Goal: Complete application form: Complete application form

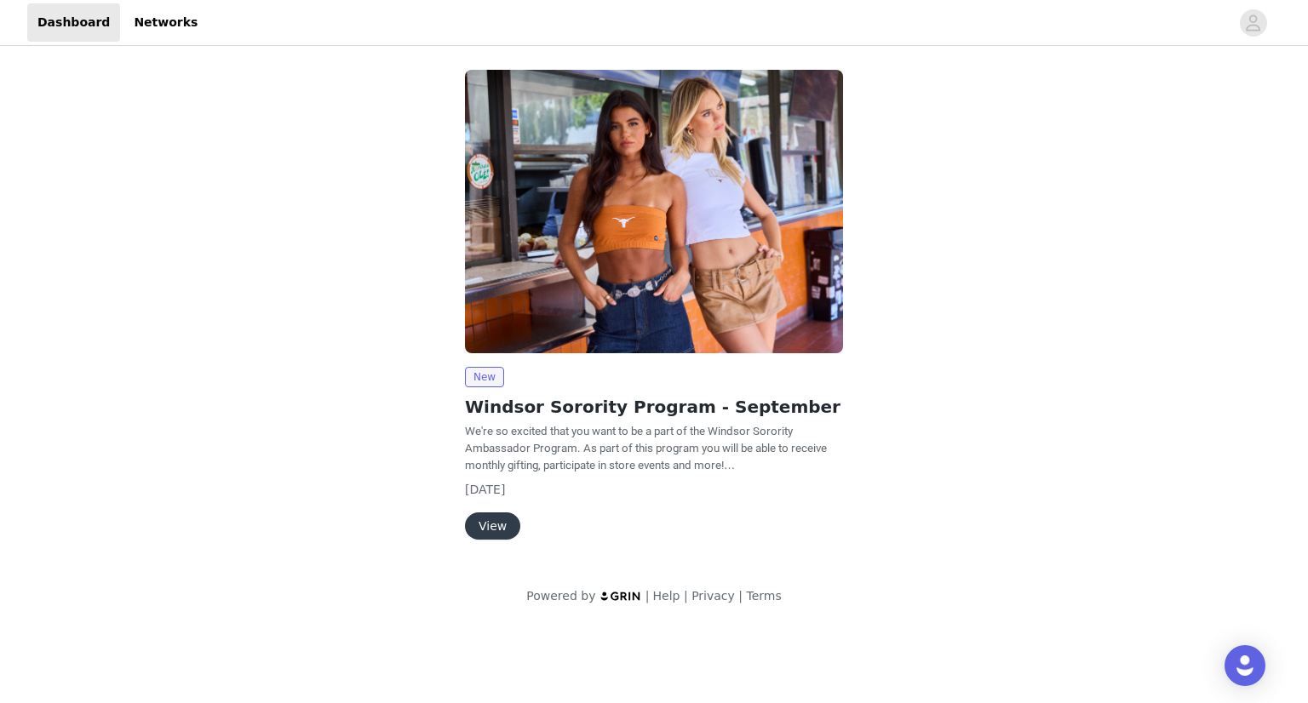
click at [498, 529] on button "View" at bounding box center [492, 526] width 55 height 27
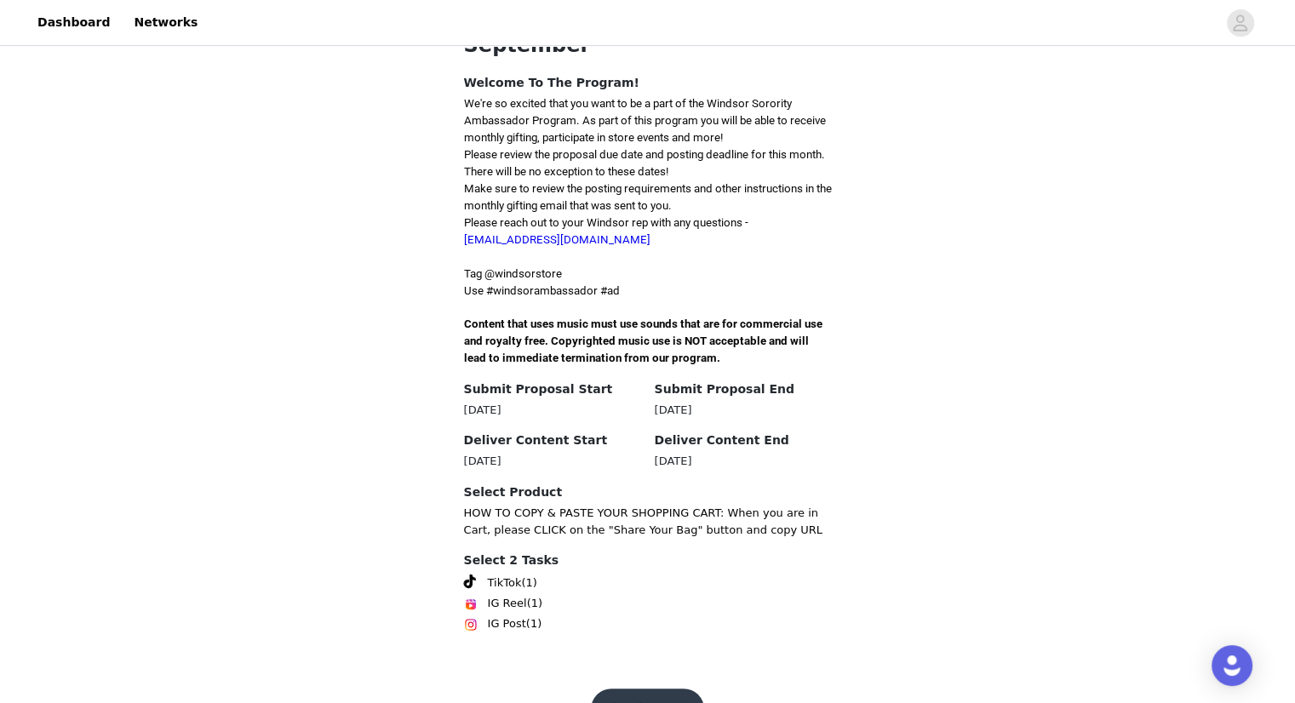
scroll to position [405, 0]
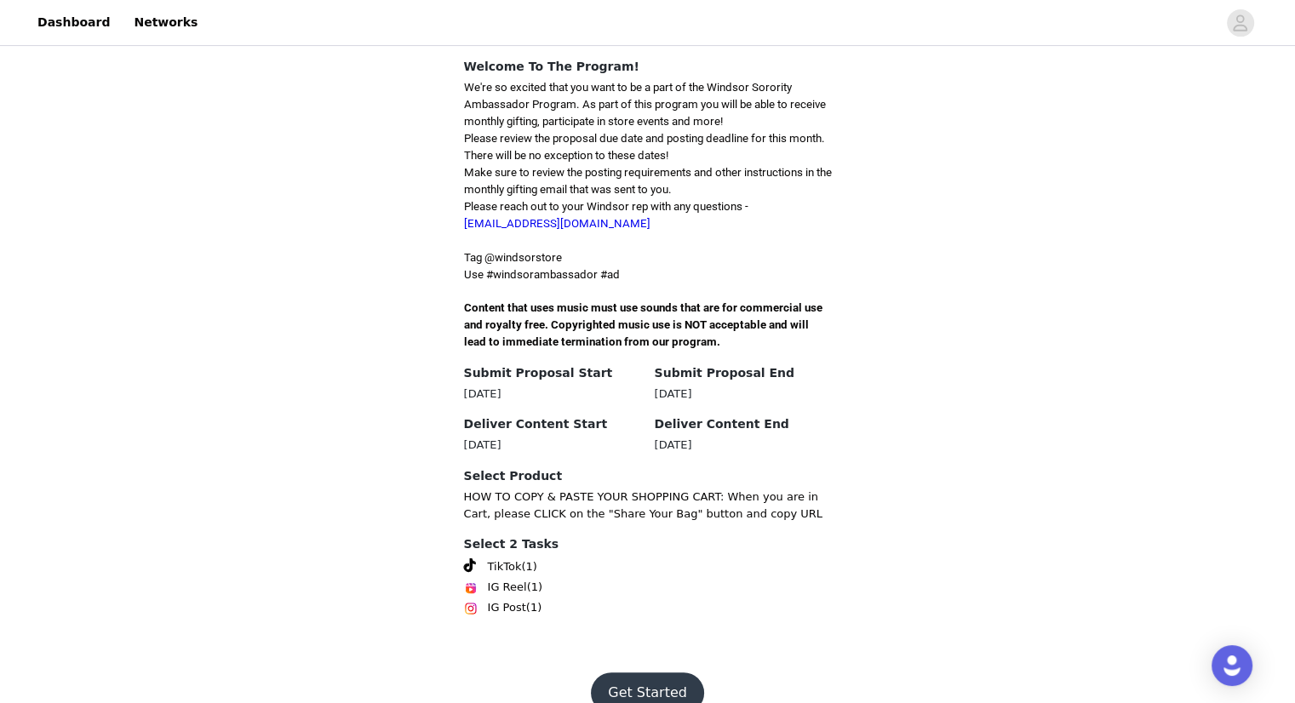
click at [654, 673] on button "Get Started" at bounding box center [647, 693] width 113 height 41
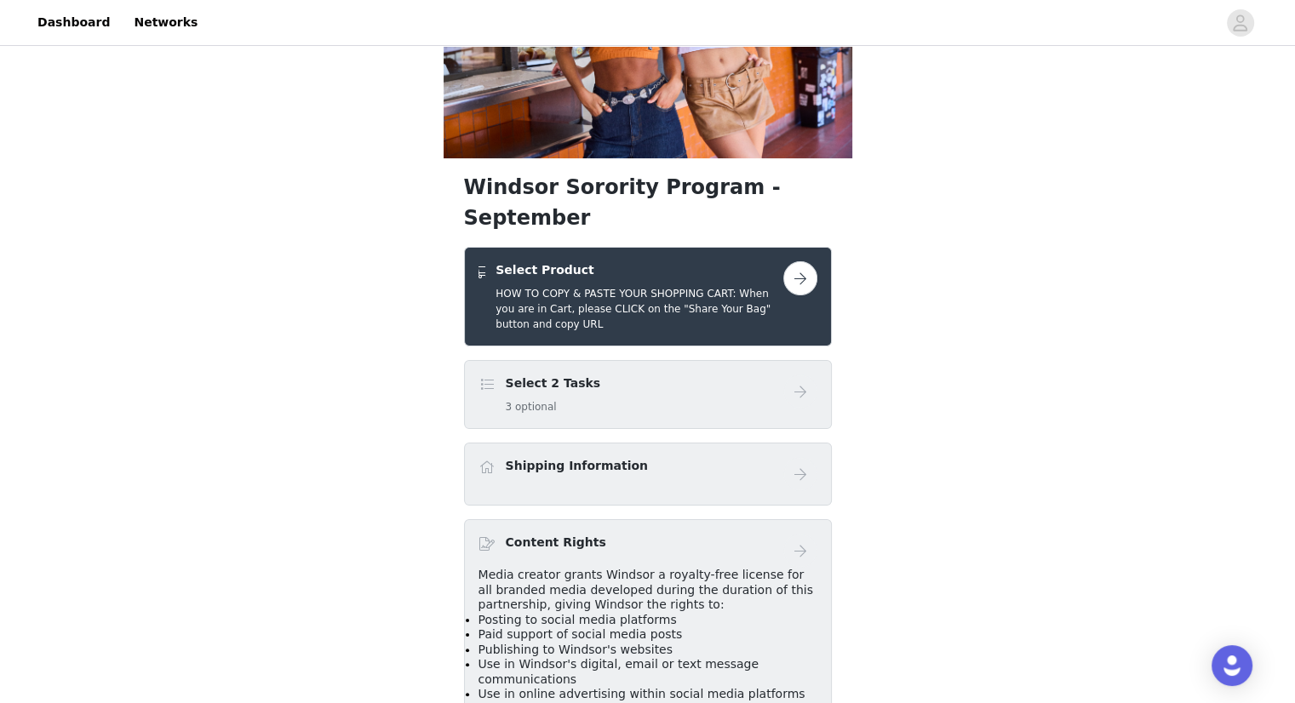
scroll to position [184, 0]
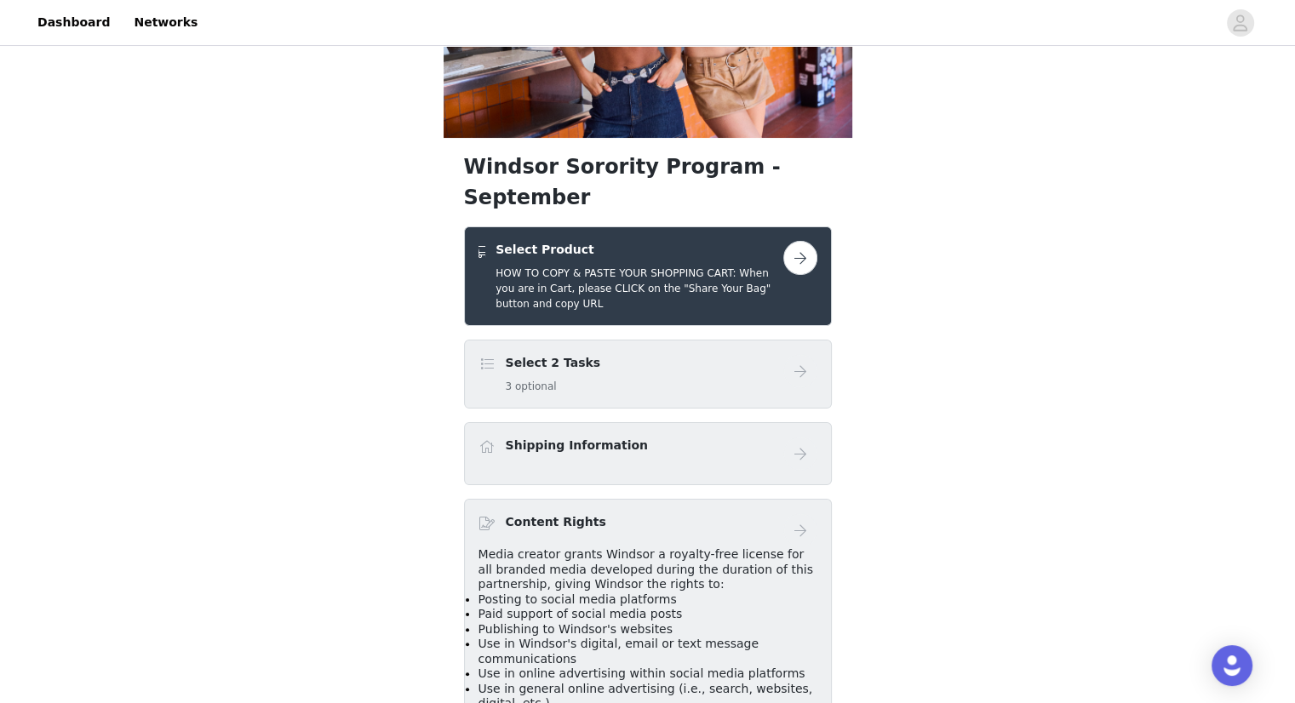
click at [800, 241] on button "button" at bounding box center [801, 258] width 34 height 34
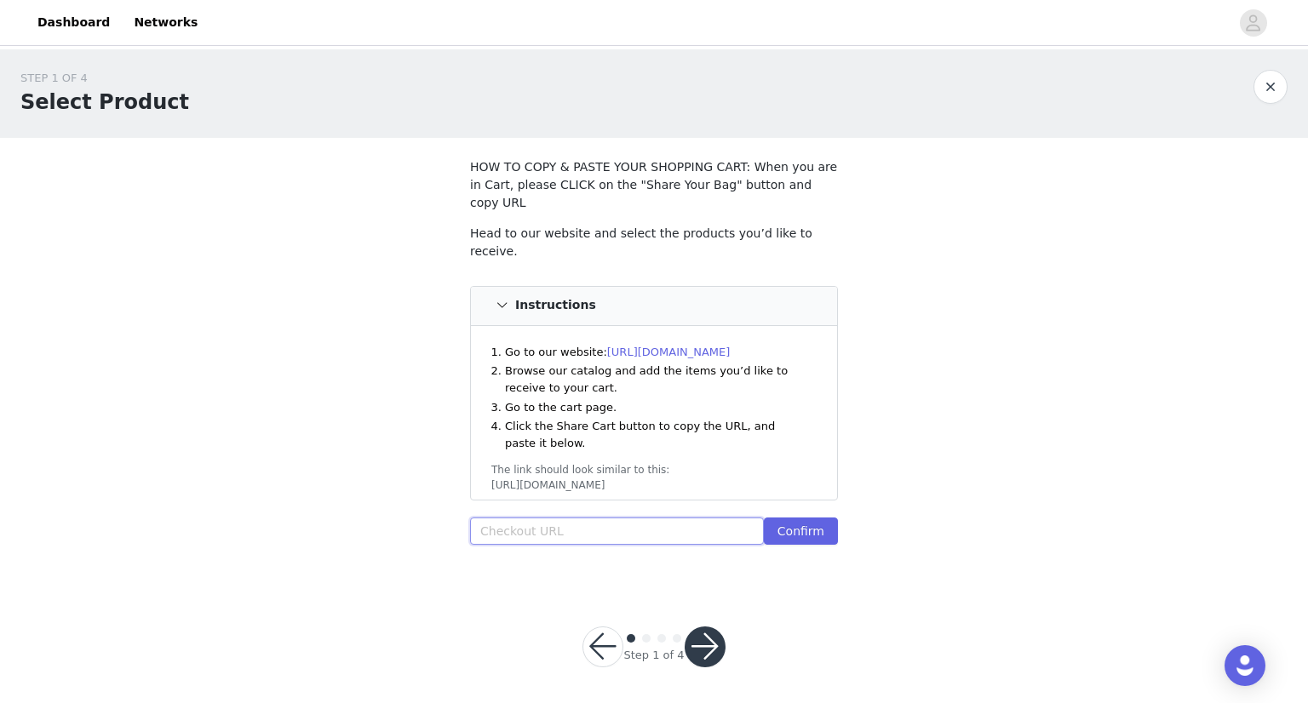
click at [595, 519] on input "text" at bounding box center [617, 531] width 294 height 27
paste input "[URL][DOMAIN_NAME]"
type input "[URL][DOMAIN_NAME]"
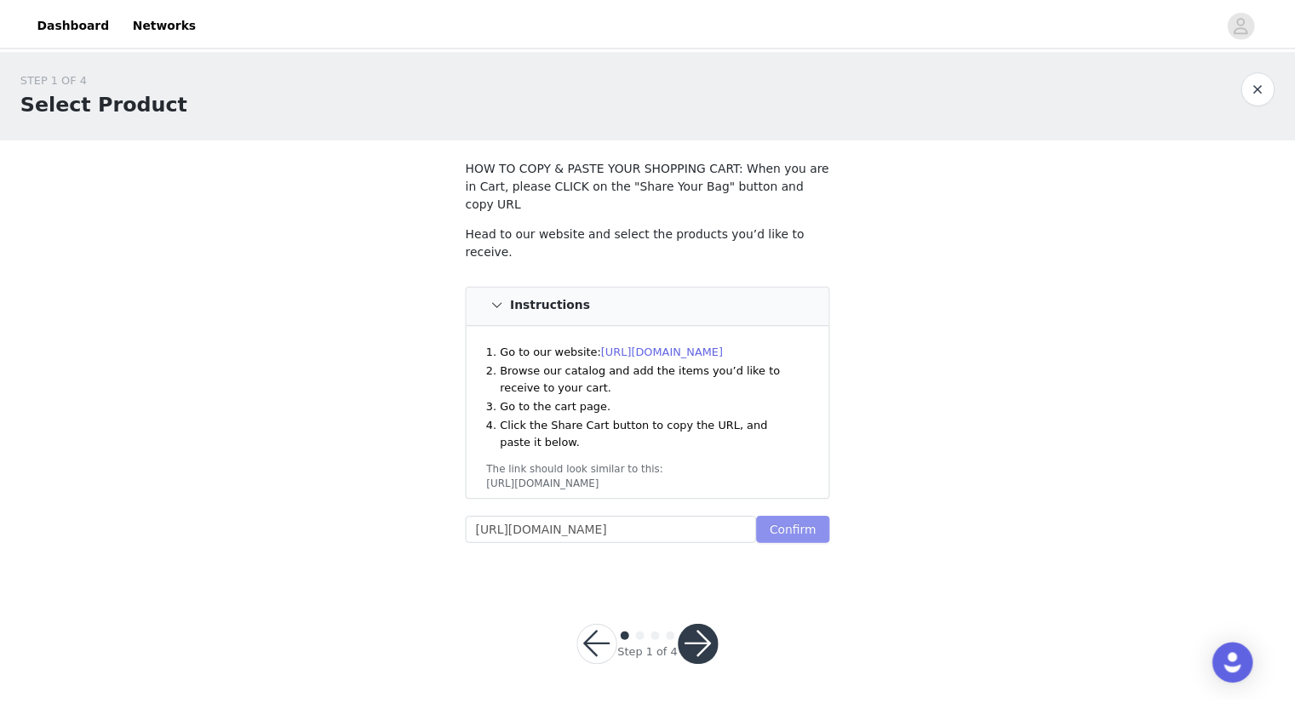
scroll to position [0, 0]
click at [811, 518] on button "Confirm" at bounding box center [801, 531] width 74 height 27
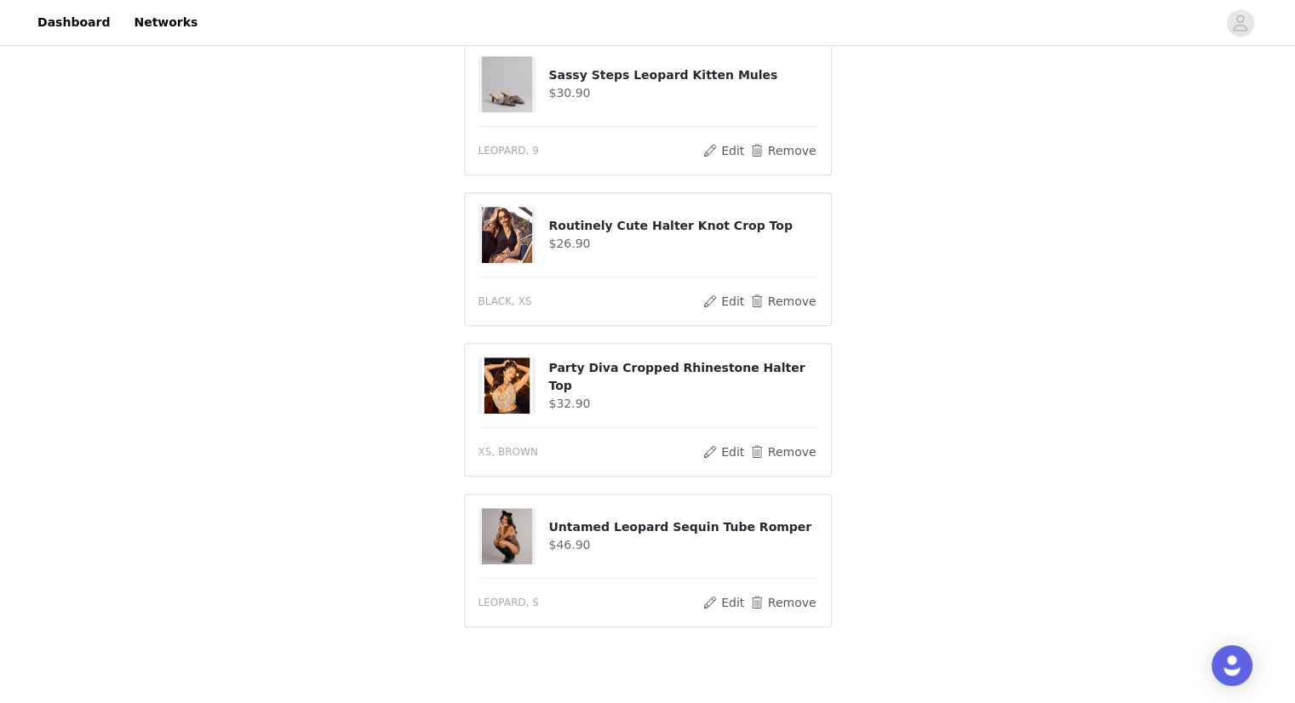
scroll to position [1024, 0]
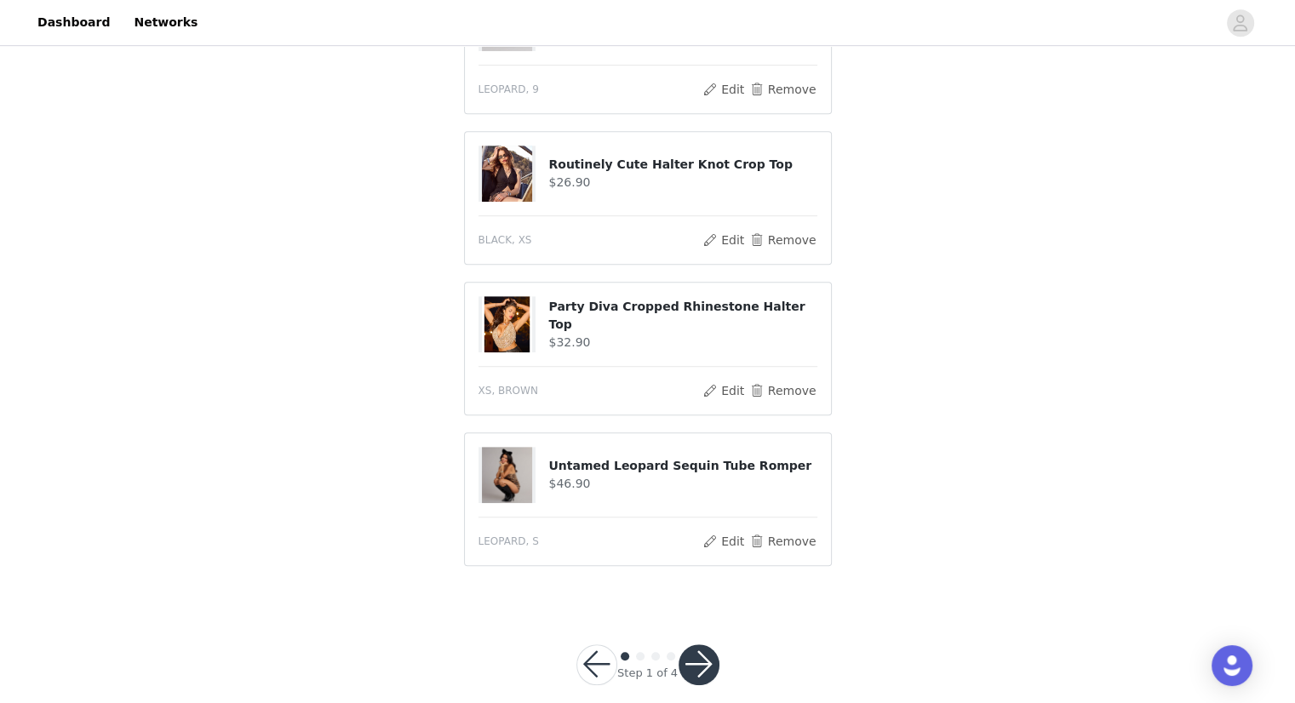
click at [693, 645] on button "button" at bounding box center [699, 665] width 41 height 41
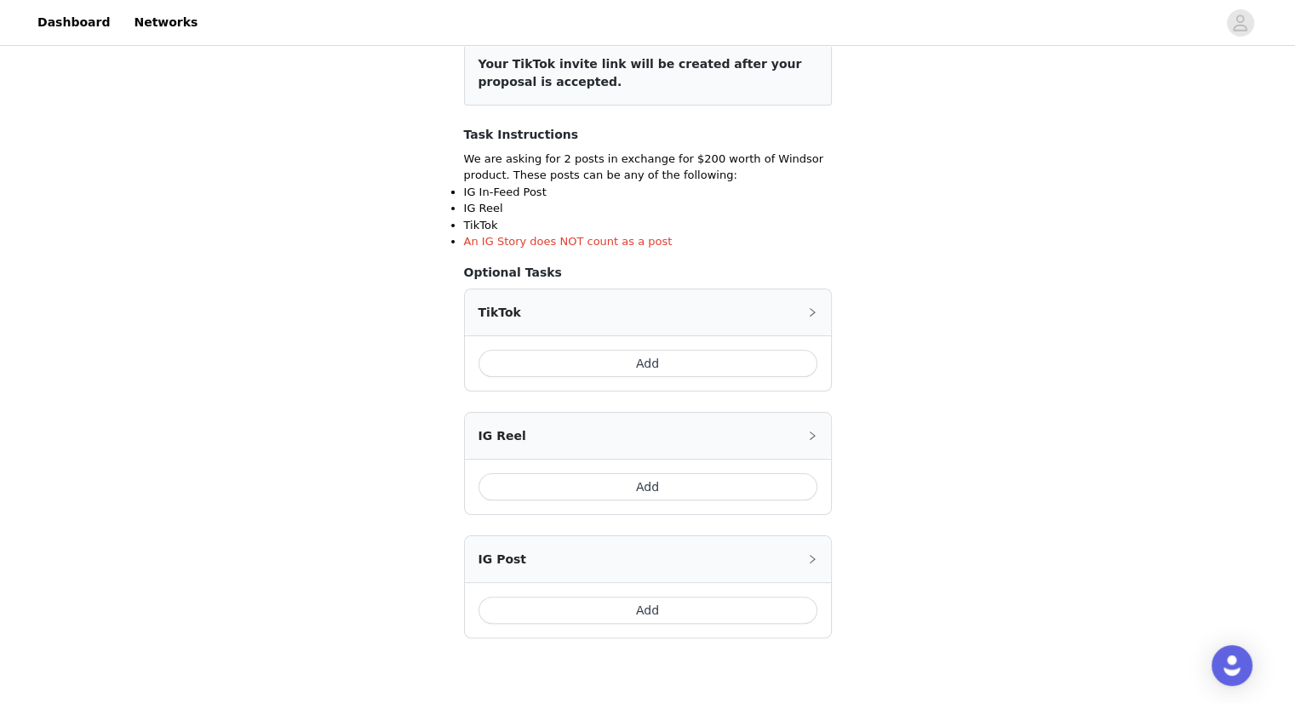
scroll to position [228, 0]
click at [753, 353] on button "Add" at bounding box center [648, 362] width 339 height 27
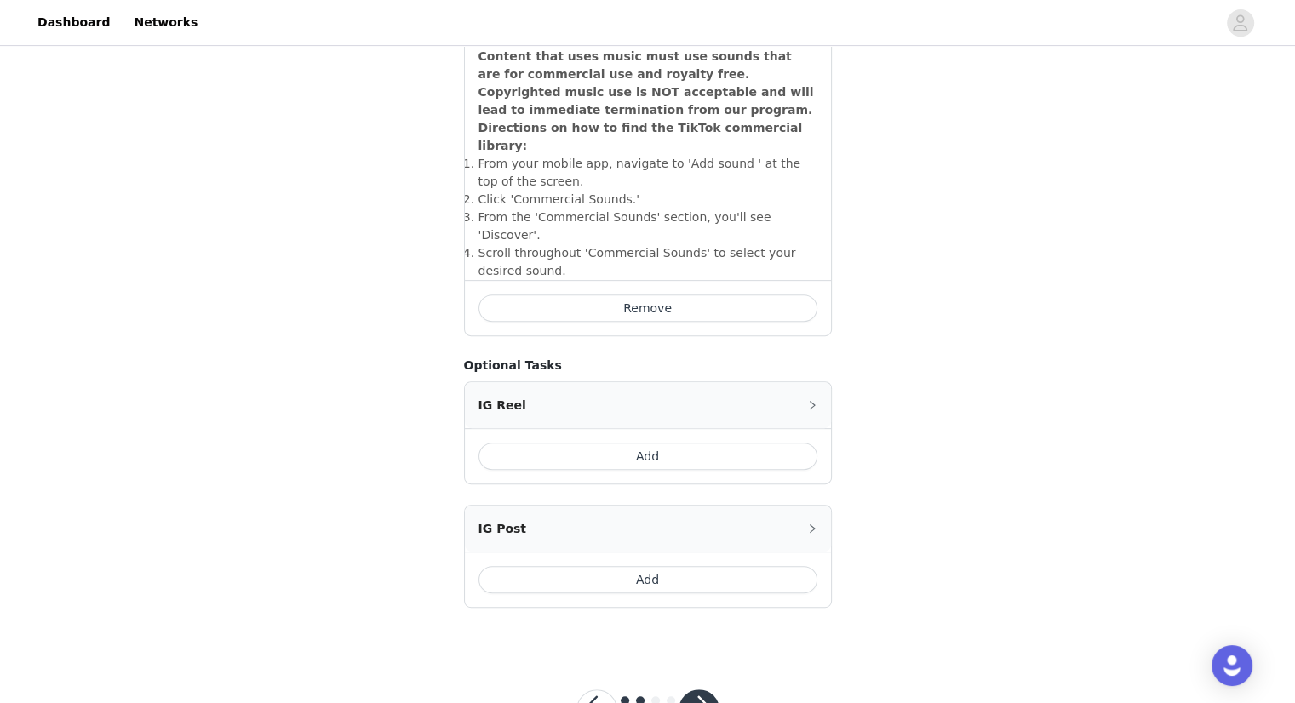
scroll to position [581, 0]
click at [710, 688] on button "button" at bounding box center [699, 708] width 41 height 41
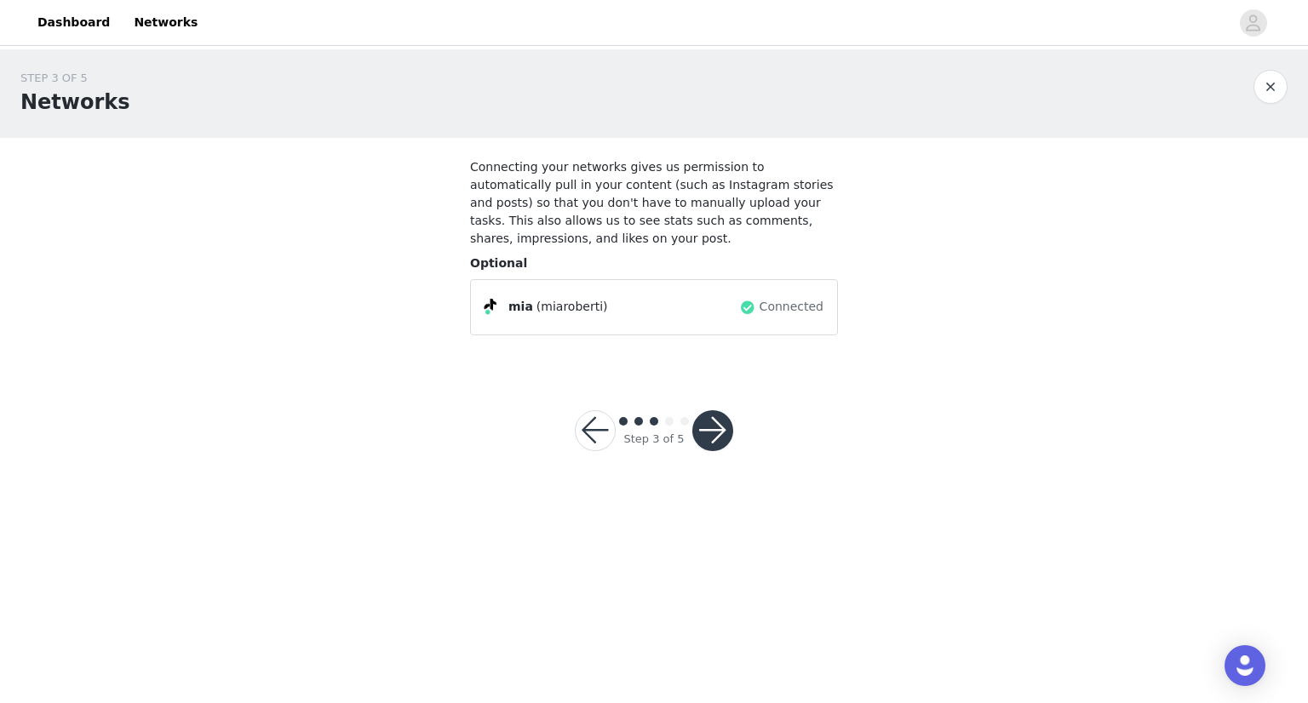
click at [719, 410] on button "button" at bounding box center [712, 430] width 41 height 41
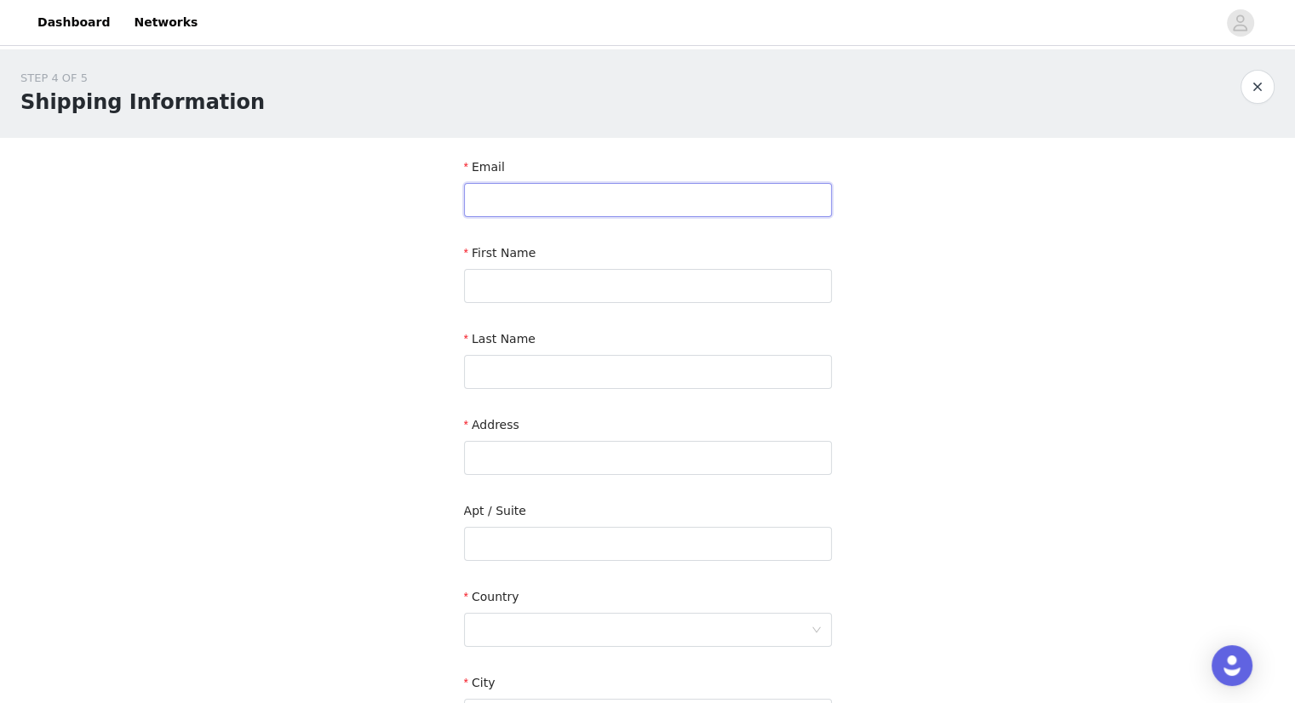
click at [710, 209] on input "text" at bounding box center [648, 200] width 368 height 34
type input "[EMAIL_ADDRESS][DOMAIN_NAME]"
click at [669, 284] on input "text" at bounding box center [648, 286] width 368 height 34
type input "Mia"
click at [535, 362] on input "text" at bounding box center [648, 372] width 368 height 34
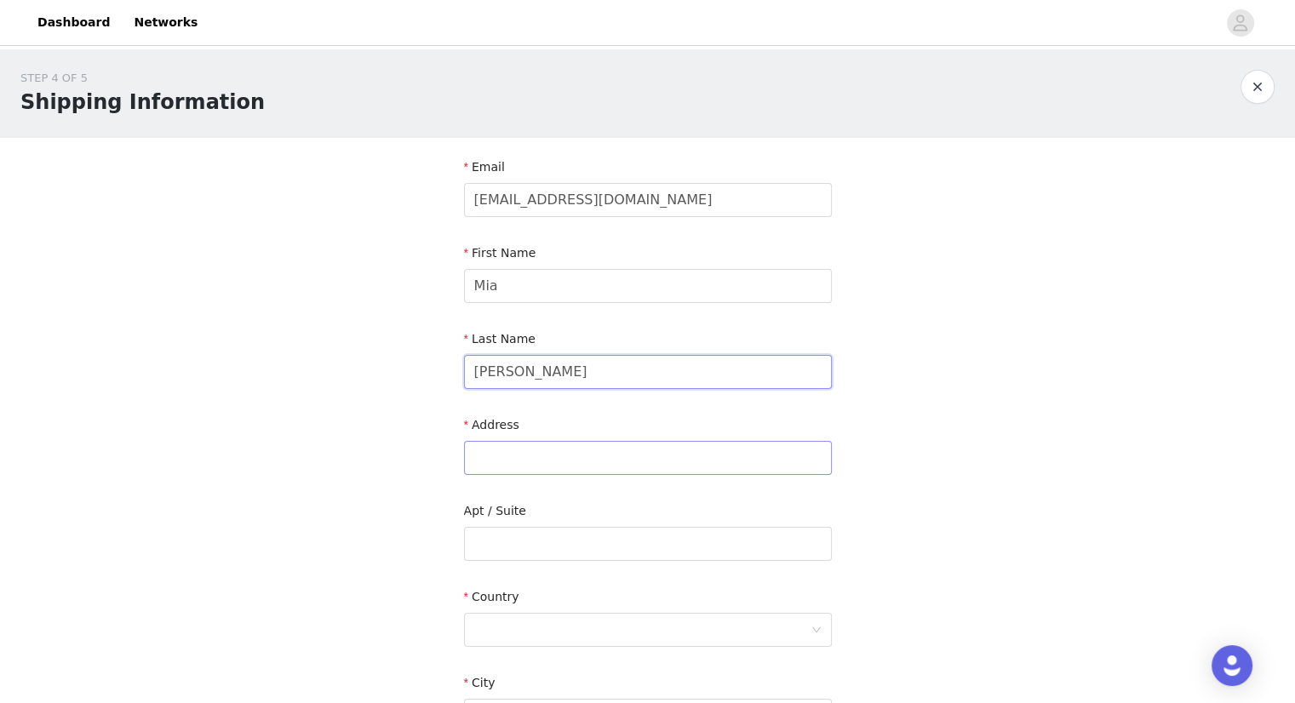
type input "[PERSON_NAME]"
click at [514, 464] on input "text" at bounding box center [648, 458] width 368 height 34
type input "[STREET_ADDRESS]"
type input "Frisco"
type input "75034"
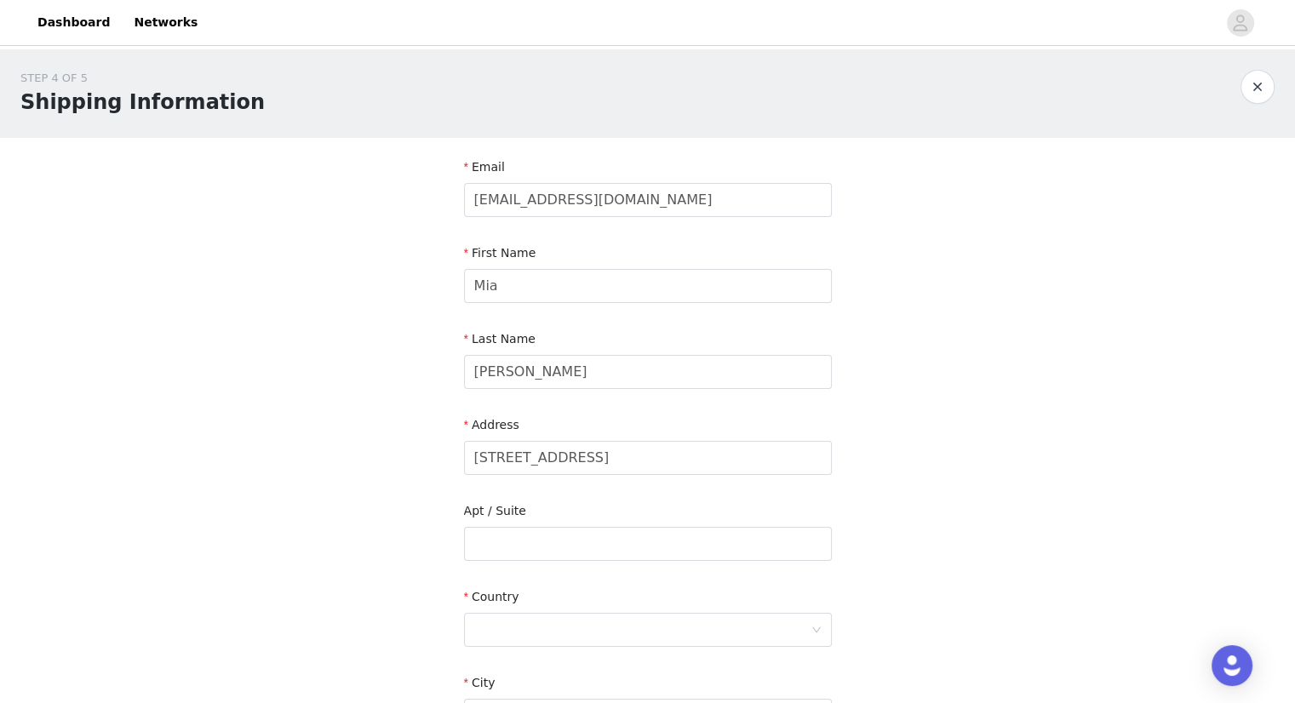
type input "2148429244"
click at [307, 498] on div "STEP 4 OF 5 Shipping Information Email [EMAIL_ADDRESS][DOMAIN_NAME] First Name …" at bounding box center [647, 501] width 1295 height 904
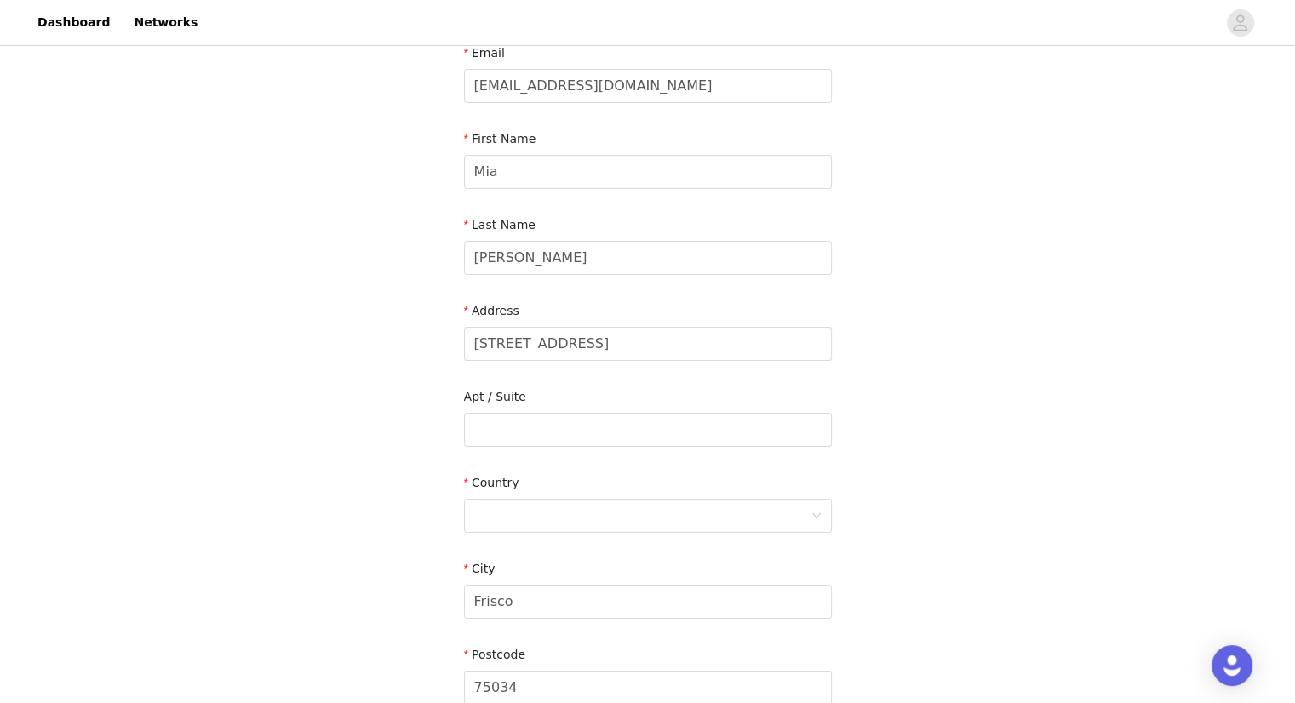
scroll to position [112, 0]
click at [519, 502] on div at bounding box center [642, 518] width 336 height 32
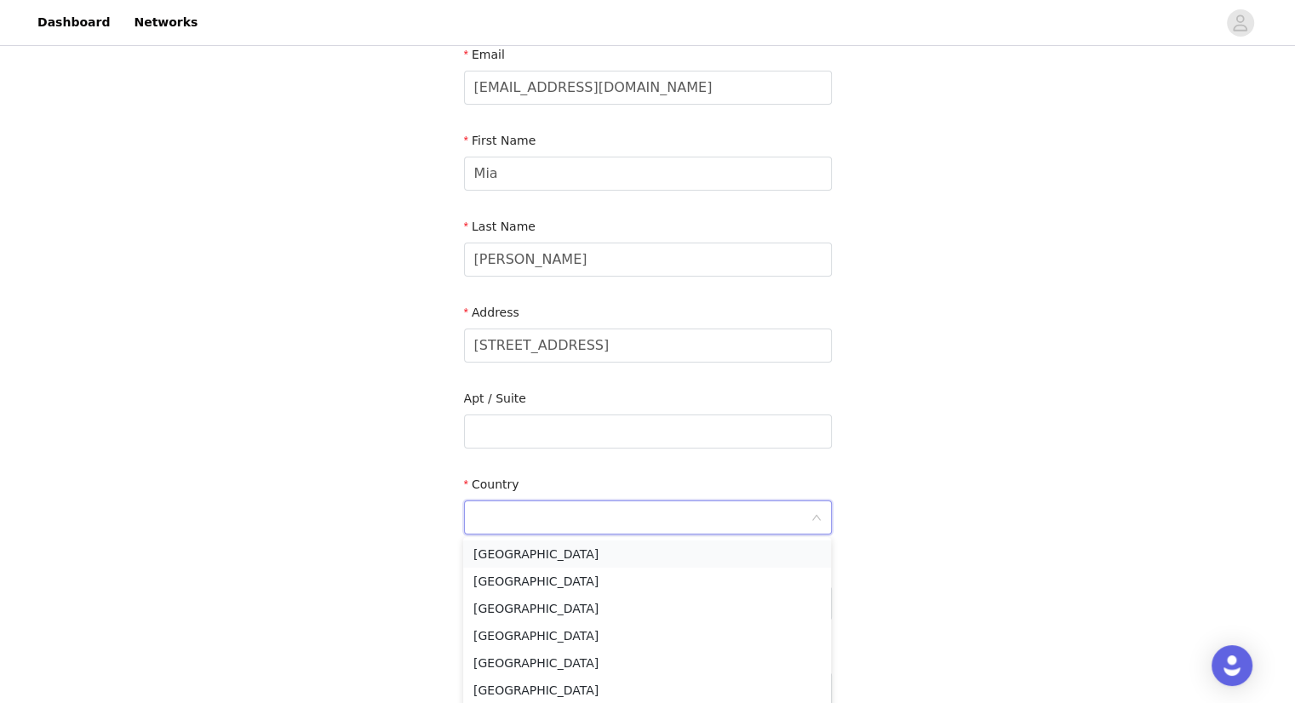
click at [531, 547] on li "[GEOGRAPHIC_DATA]" at bounding box center [647, 554] width 368 height 27
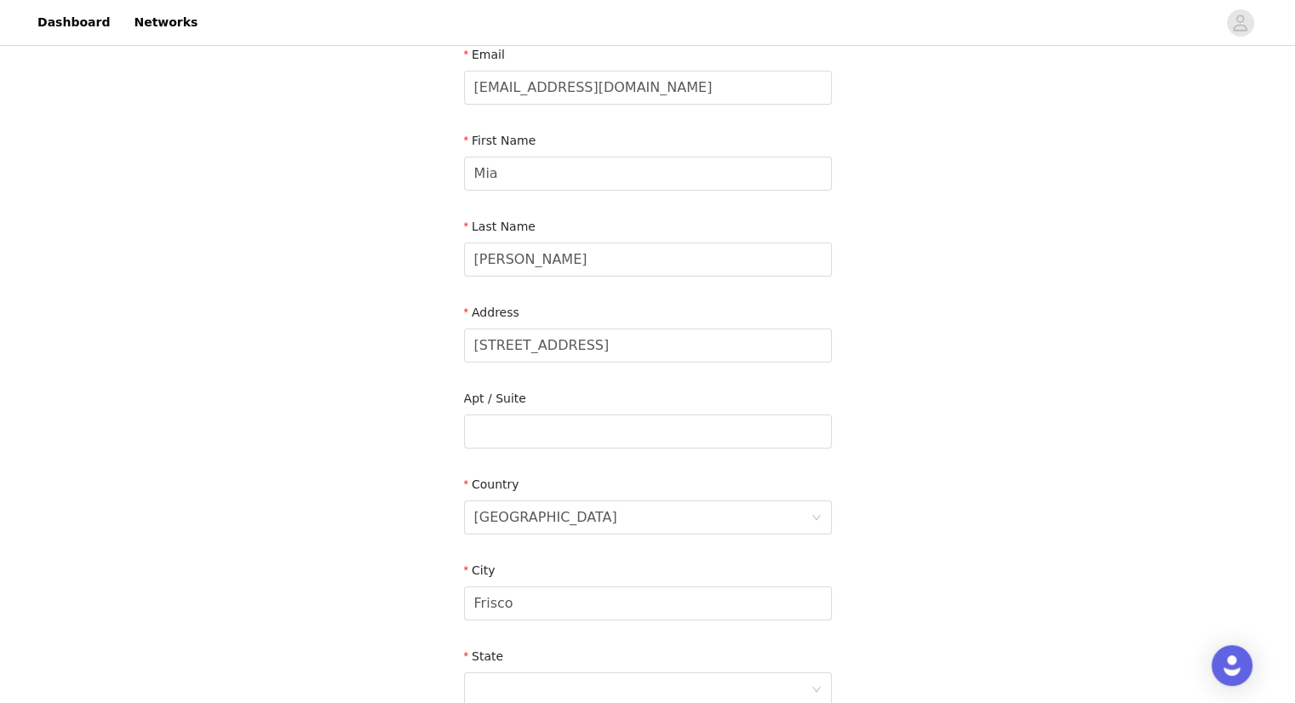
click at [354, 474] on div "STEP 4 OF 5 Shipping Information Email [EMAIL_ADDRESS][DOMAIN_NAME] First Name …" at bounding box center [647, 432] width 1295 height 990
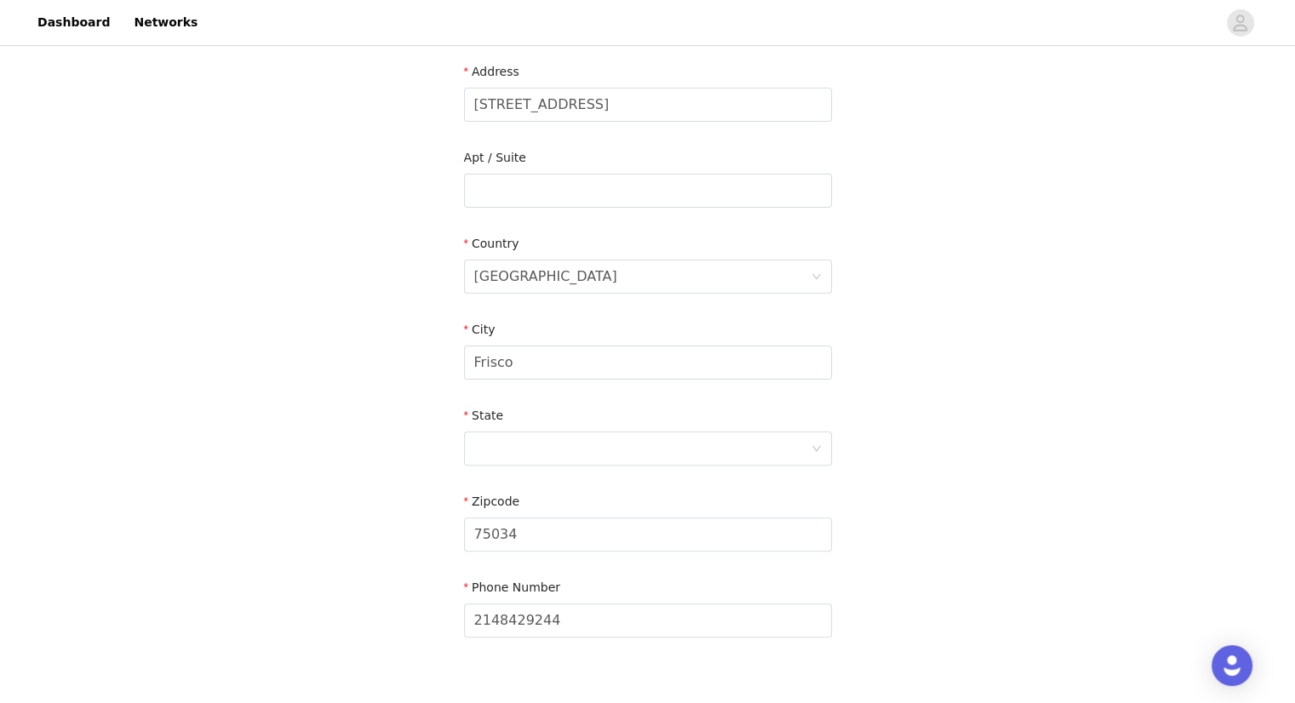
scroll to position [354, 0]
click at [553, 444] on div at bounding box center [642, 448] width 336 height 32
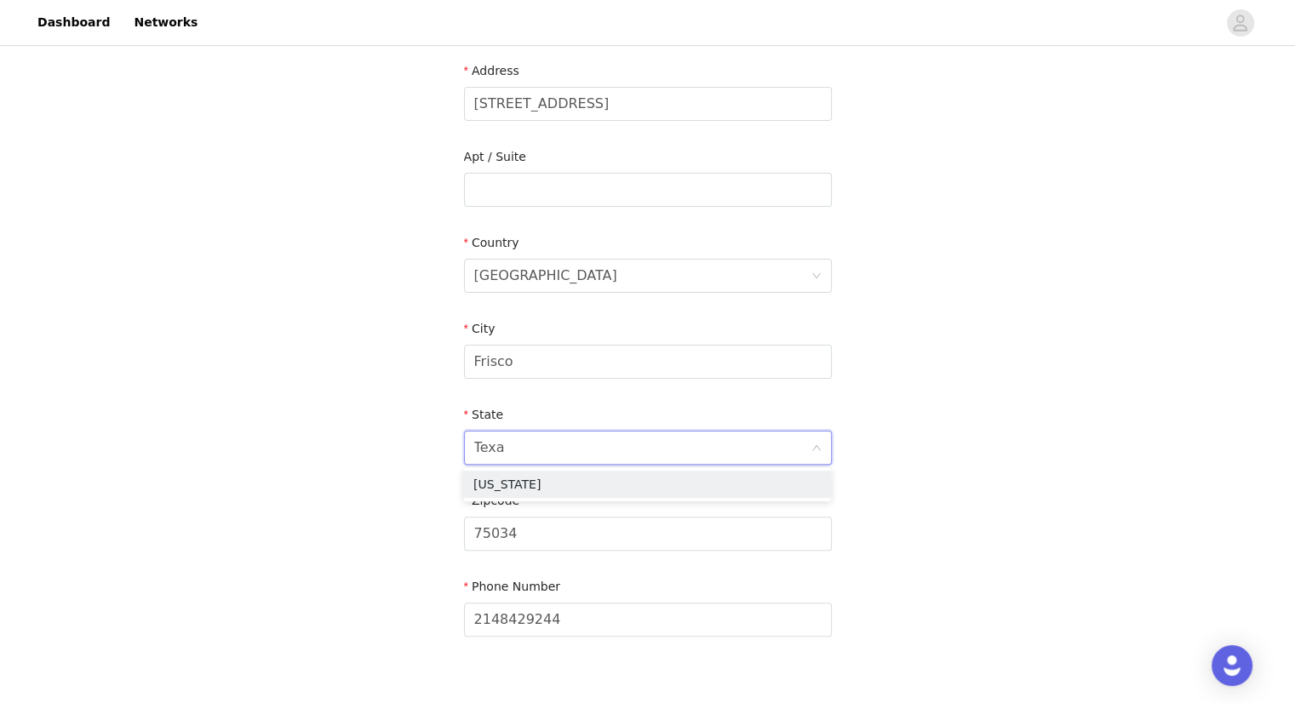
type input "[US_STATE]"
click at [553, 481] on li "[US_STATE]" at bounding box center [647, 484] width 368 height 27
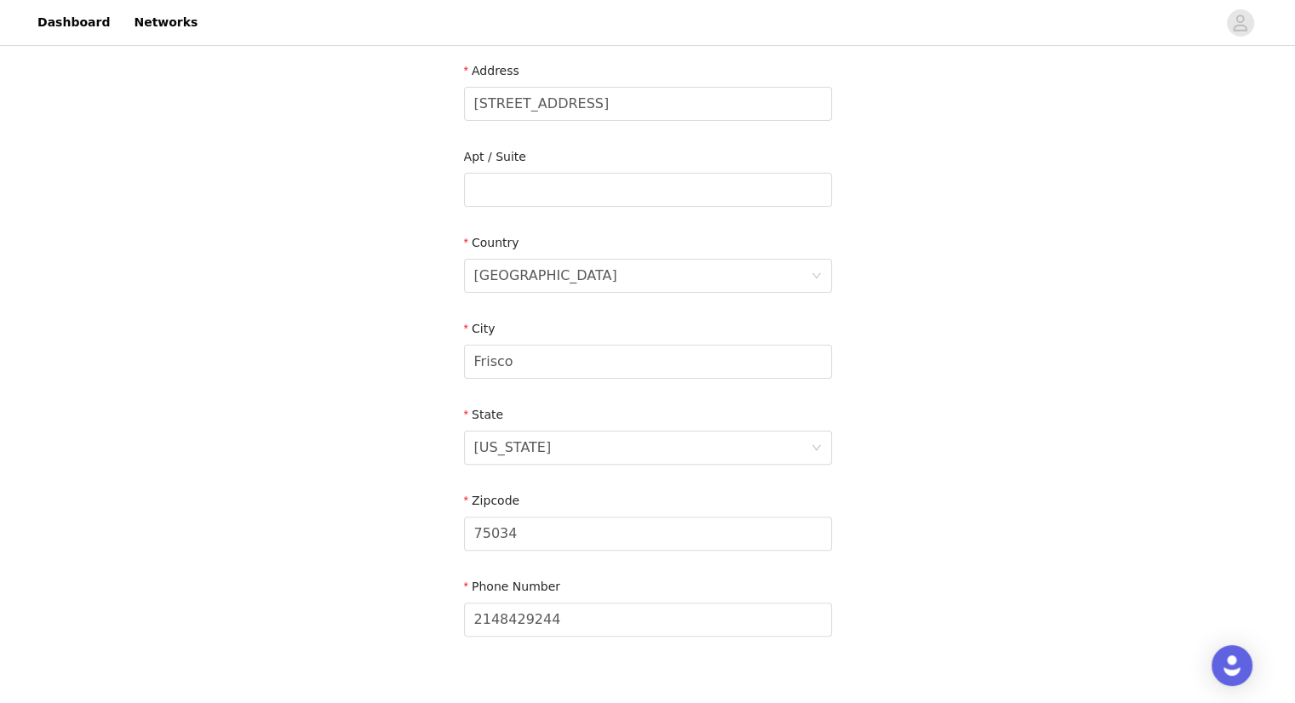
click at [389, 481] on div "STEP 4 OF 5 Shipping Information Email [EMAIL_ADDRESS][DOMAIN_NAME] First Name …" at bounding box center [647, 190] width 1295 height 990
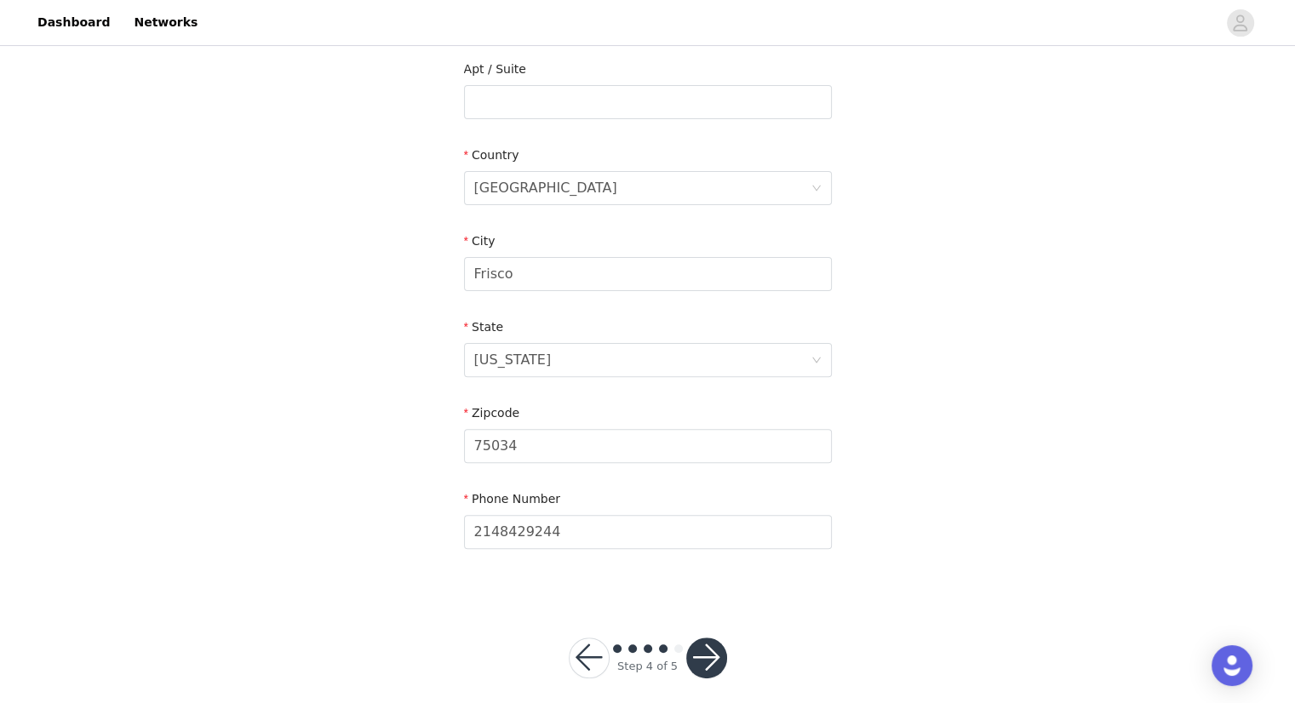
scroll to position [446, 0]
click at [710, 634] on button "button" at bounding box center [706, 654] width 41 height 41
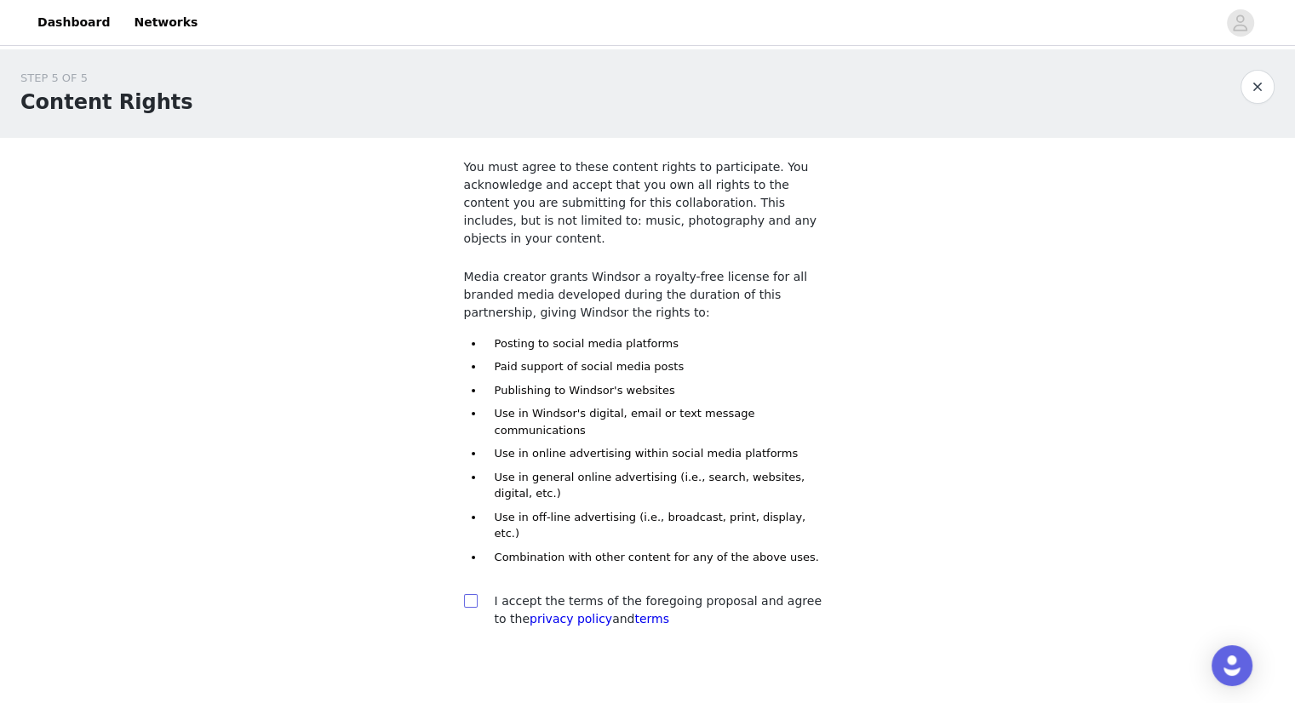
click at [471, 594] on input "checkbox" at bounding box center [470, 600] width 12 height 12
checkbox input "true"
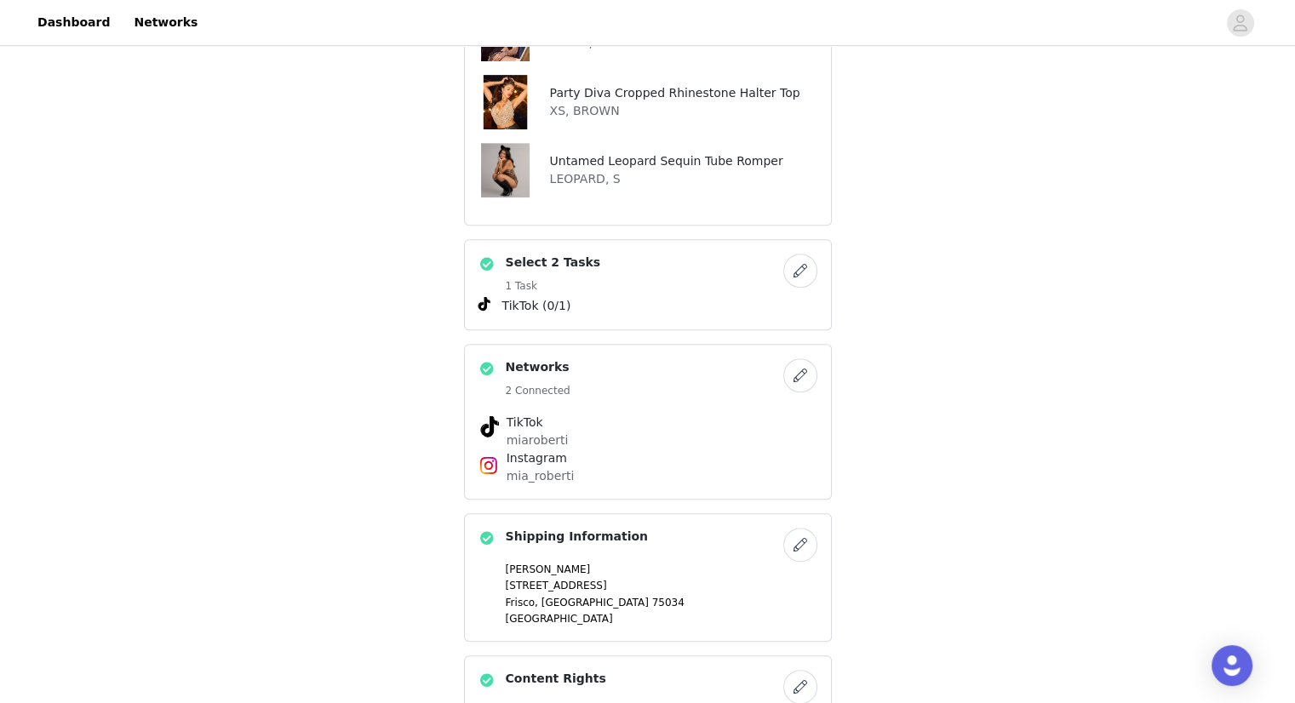
scroll to position [1100, 0]
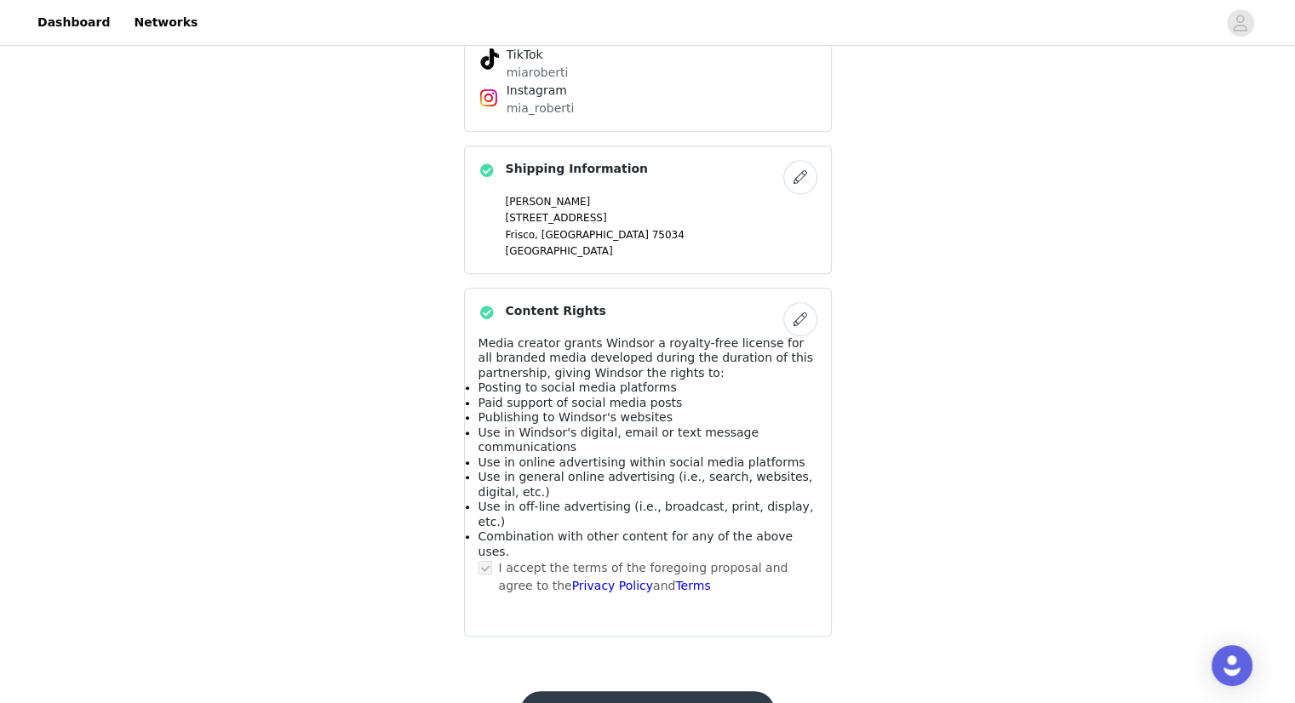
click at [696, 692] on button "Submit Proposal" at bounding box center [647, 712] width 255 height 41
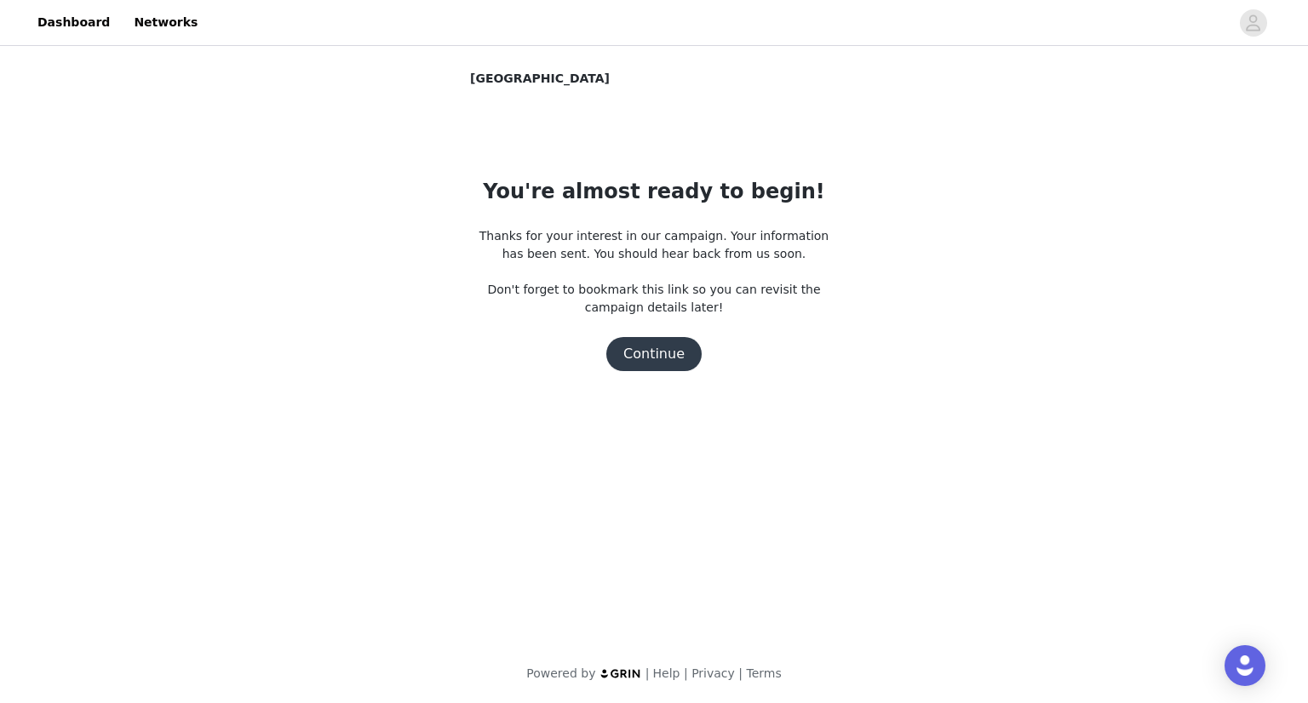
click at [661, 368] on button "Continue" at bounding box center [653, 354] width 95 height 34
